Goal: Transaction & Acquisition: Download file/media

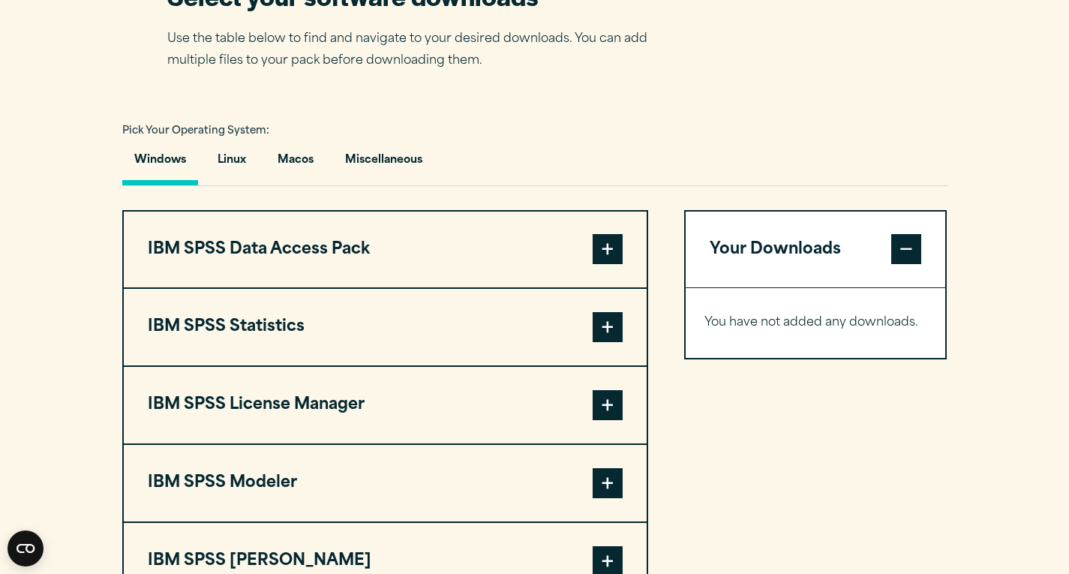
scroll to position [1037, 0]
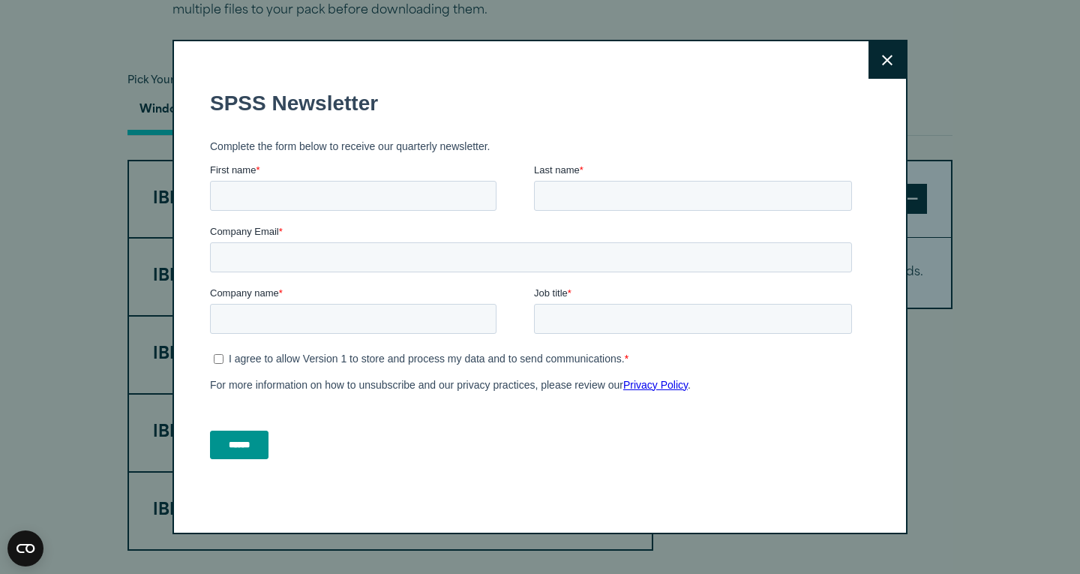
click at [869, 68] on button "Close" at bounding box center [888, 60] width 38 height 38
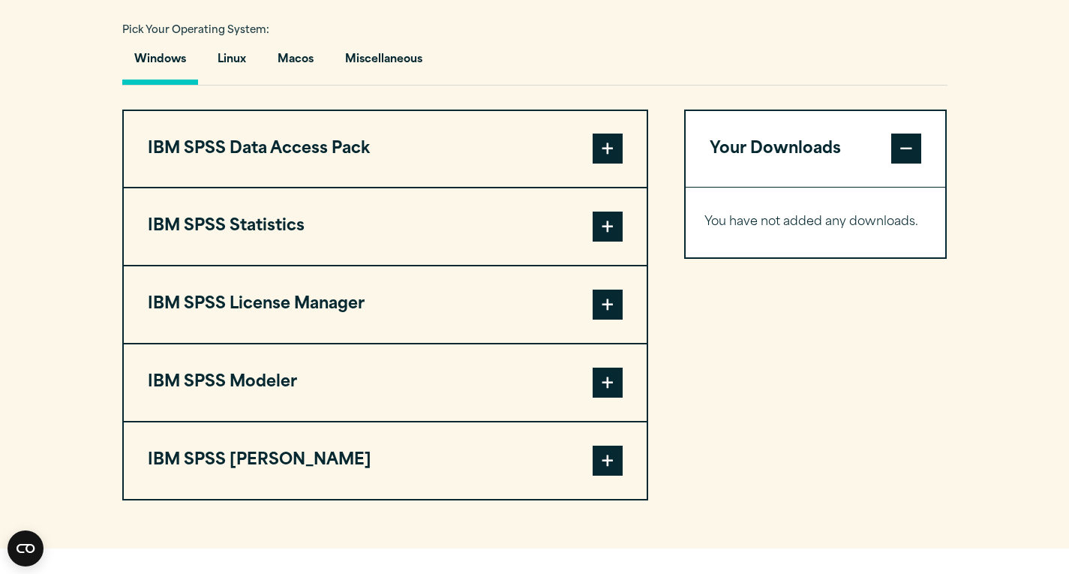
scroll to position [1083, 0]
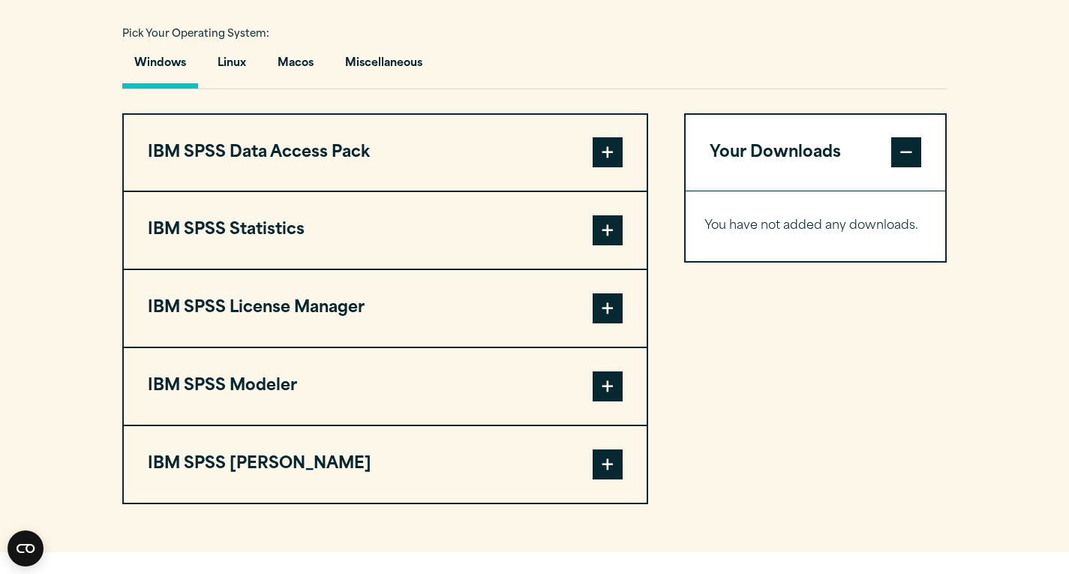
click at [610, 235] on span at bounding box center [608, 230] width 30 height 30
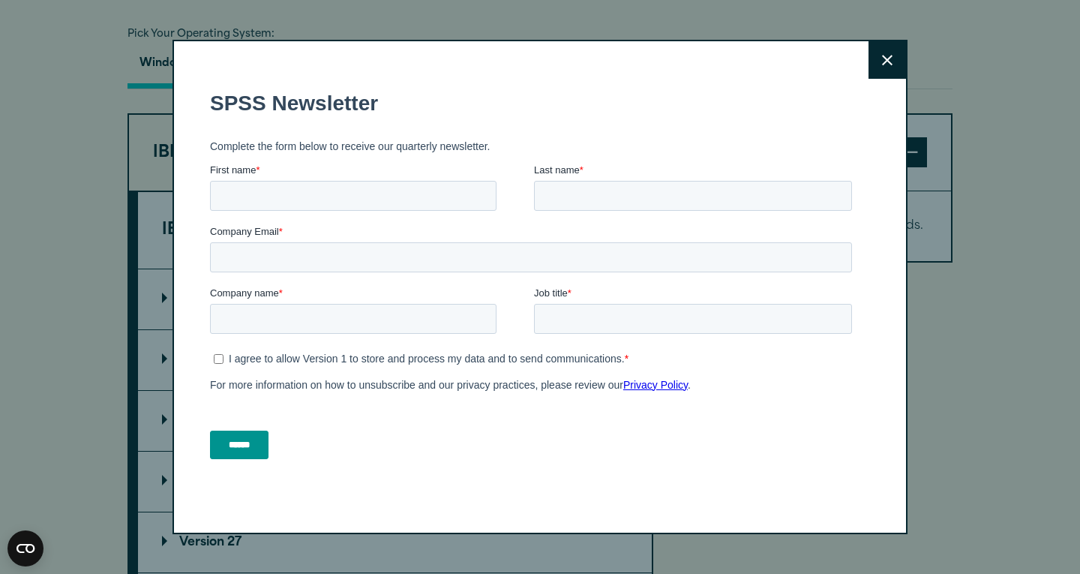
click at [609, 233] on form "SPSS Newsletter Complete the form below to receive our quarterly newsletter. Fi…" at bounding box center [534, 274] width 648 height 395
click at [882, 59] on icon at bounding box center [887, 60] width 11 height 11
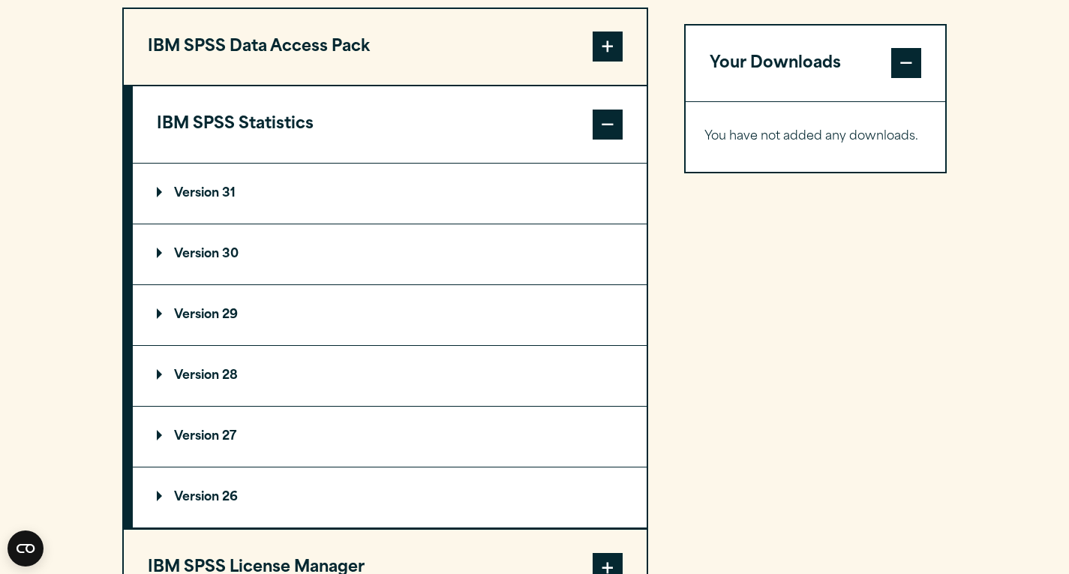
scroll to position [1235, 0]
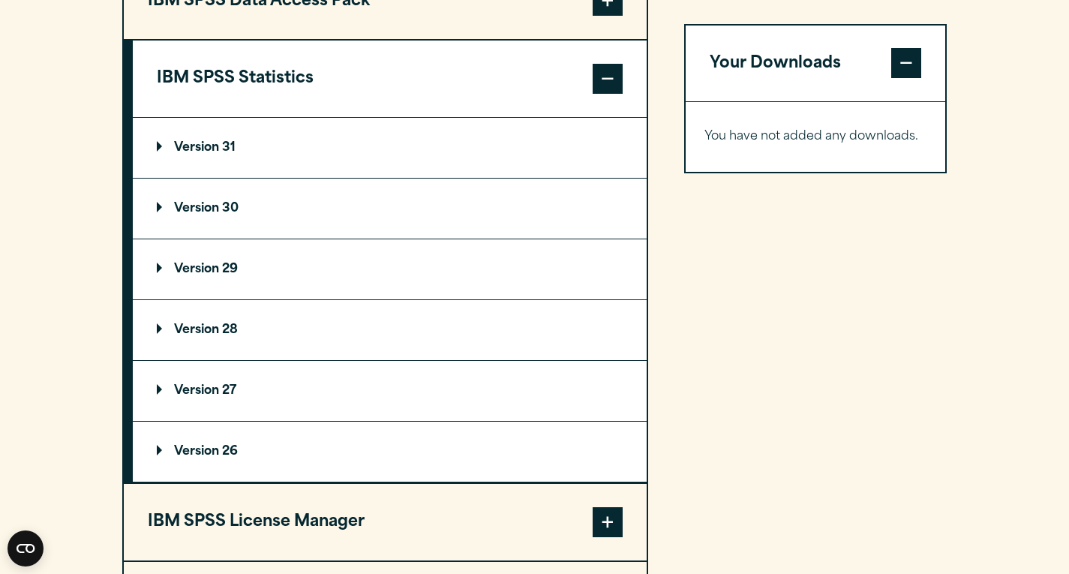
click at [158, 143] on p "Version 31" at bounding box center [196, 148] width 79 height 12
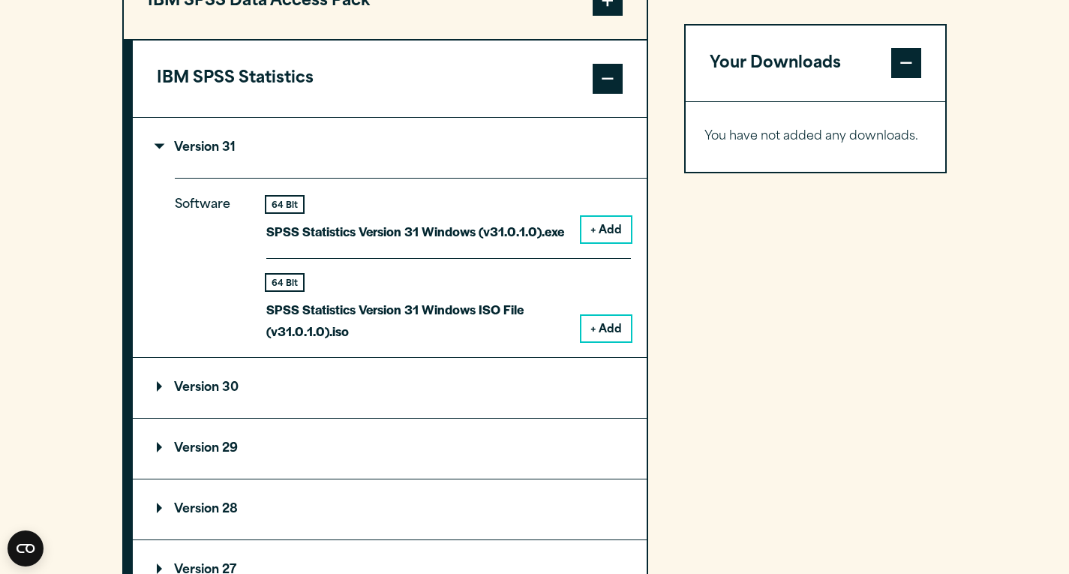
click at [626, 234] on button "+ Add" at bounding box center [606, 230] width 50 height 26
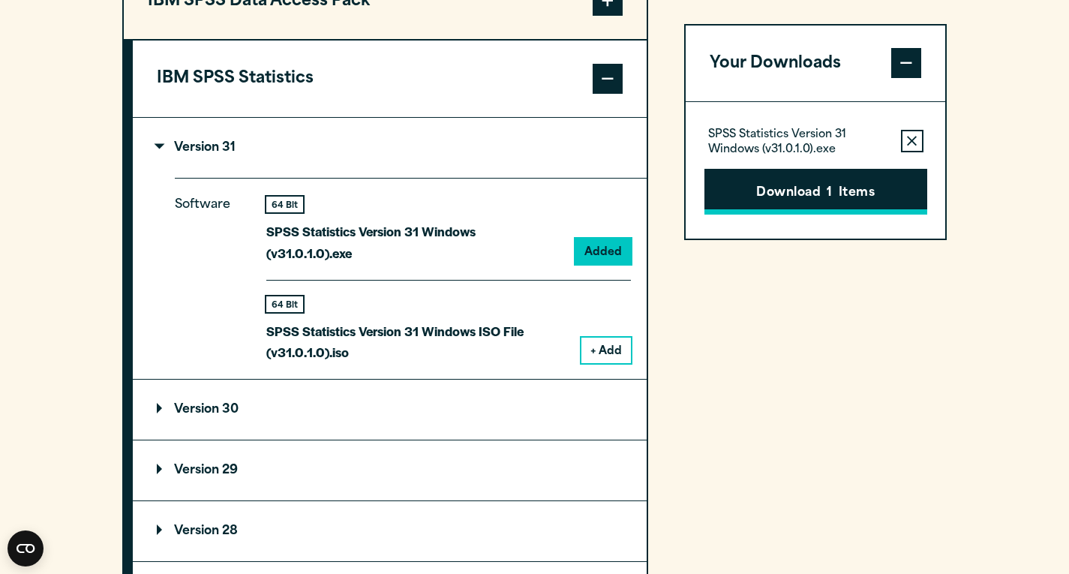
click at [761, 203] on button "Download 1 Items" at bounding box center [815, 192] width 223 height 47
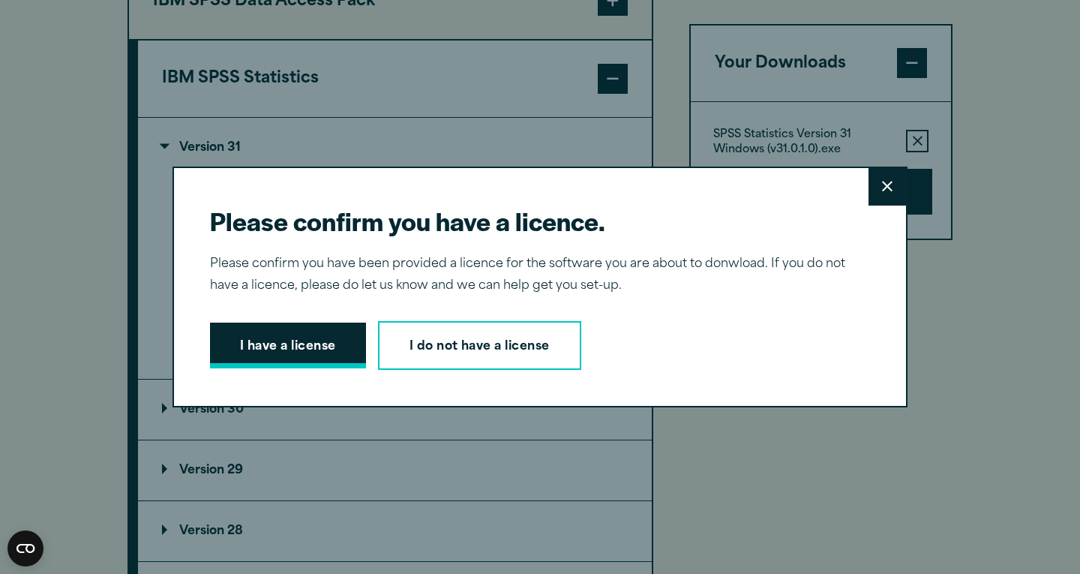
click at [297, 352] on button "I have a license" at bounding box center [288, 346] width 156 height 47
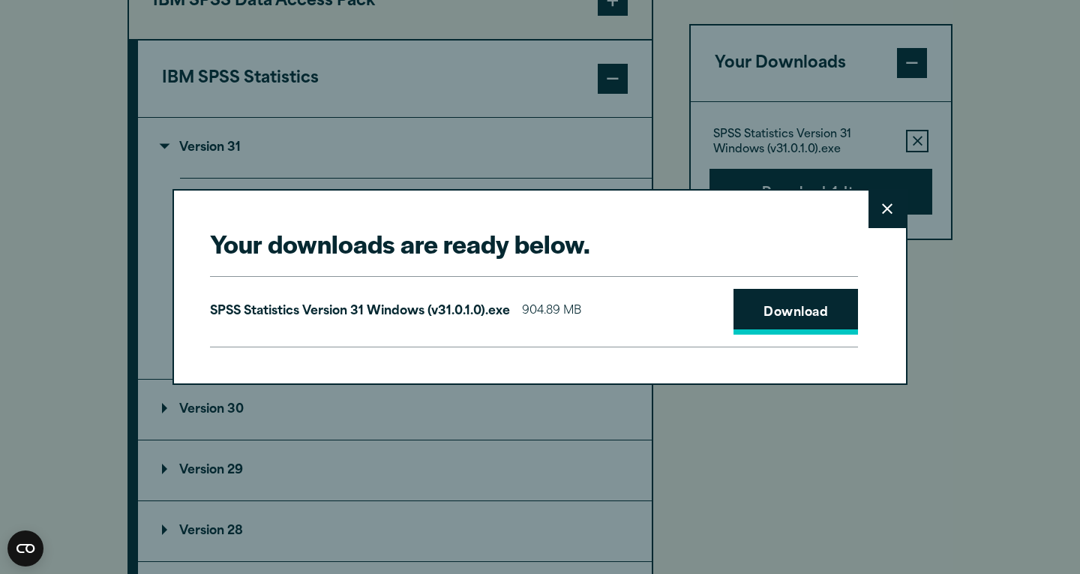
click at [760, 302] on link "Download" at bounding box center [796, 312] width 125 height 47
click at [890, 210] on button "Close" at bounding box center [888, 210] width 38 height 38
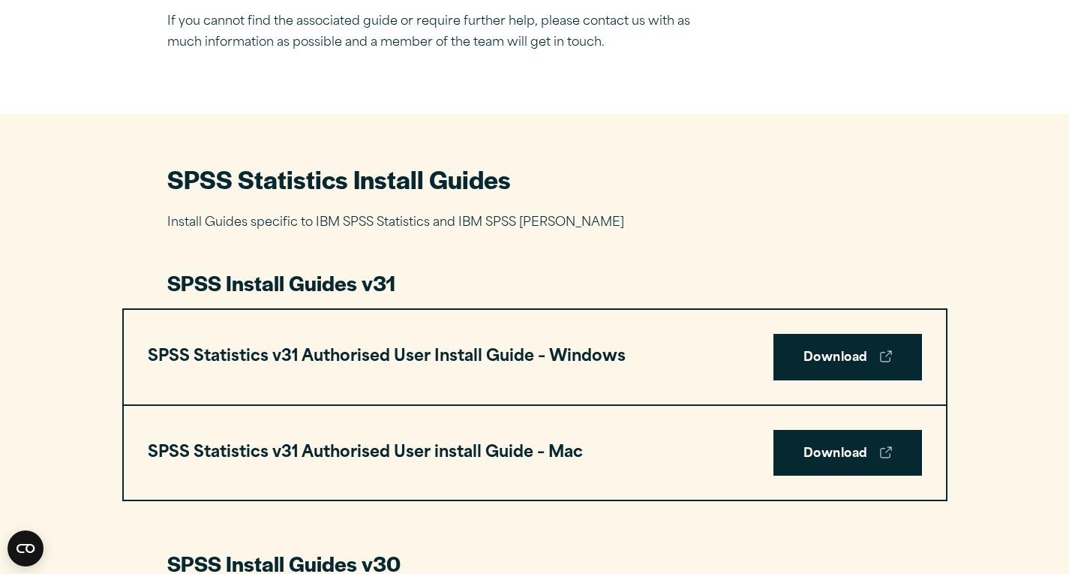
scroll to position [570, 0]
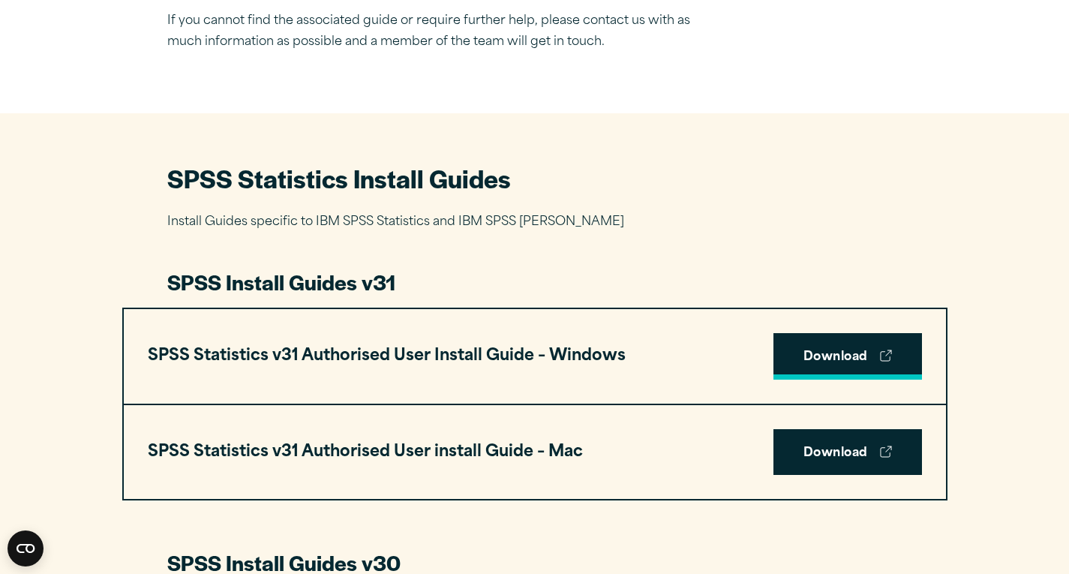
click at [848, 367] on link "Download" at bounding box center [847, 356] width 149 height 47
